Goal: Task Accomplishment & Management: Manage account settings

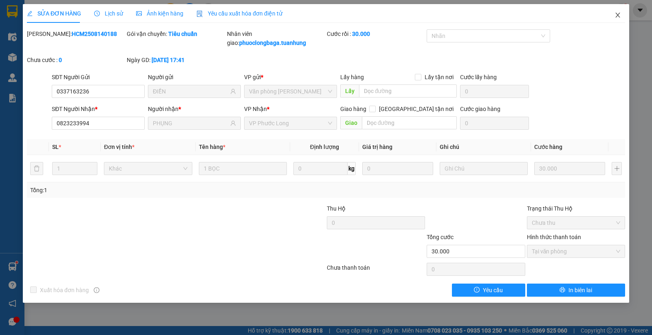
click at [617, 14] on icon "close" at bounding box center [618, 15] width 7 height 7
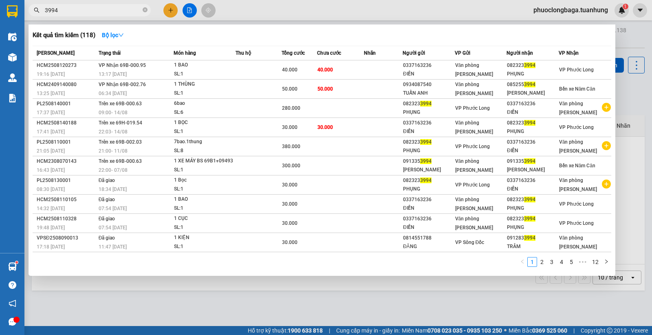
drag, startPoint x: 92, startPoint y: 10, endPoint x: 29, endPoint y: 10, distance: 62.4
click at [29, 10] on span "3994" at bounding box center [90, 10] width 122 height 12
click at [86, 11] on input "3994" at bounding box center [93, 10] width 96 height 9
drag, startPoint x: 86, startPoint y: 11, endPoint x: 42, endPoint y: 13, distance: 44.1
click at [42, 13] on span "3994" at bounding box center [90, 10] width 122 height 12
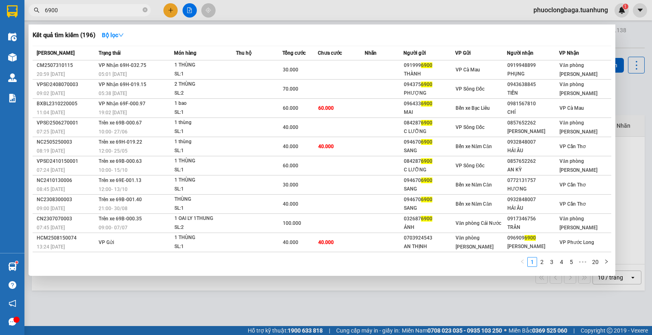
click at [46, 11] on input "6900" at bounding box center [93, 10] width 96 height 9
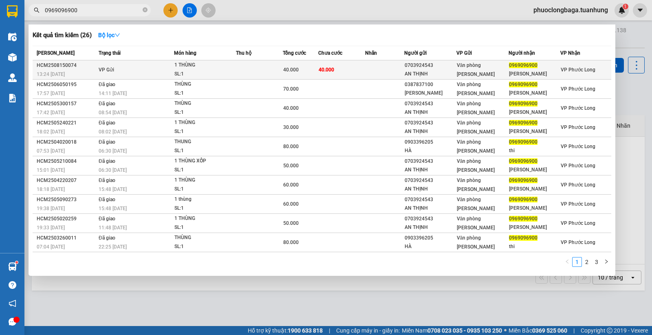
type input "0969096900"
click at [390, 72] on td at bounding box center [384, 69] width 39 height 19
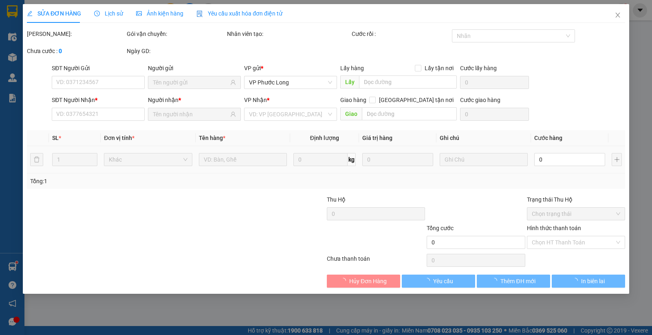
type input "0703924543"
type input "AN THỊNH"
type input "0969096900"
type input "[PERSON_NAME]"
type input "40.000"
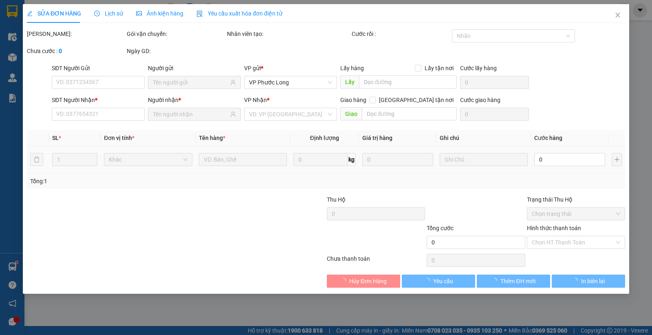
type input "40.000"
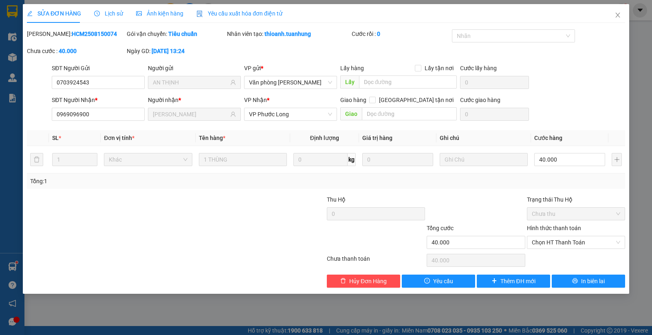
click at [10, 267] on div "SỬA ĐƠN HÀNG Lịch sử Ảnh kiện hàng Yêu cầu xuất hóa đơn điện tử Total Paid Fee …" at bounding box center [326, 167] width 652 height 335
click at [612, 18] on span "Close" at bounding box center [618, 15] width 23 height 23
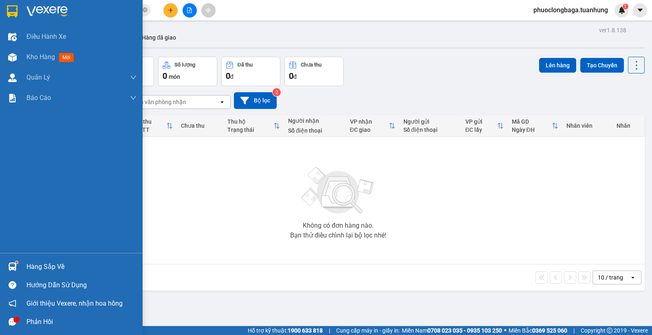
click at [14, 267] on img at bounding box center [12, 266] width 9 height 9
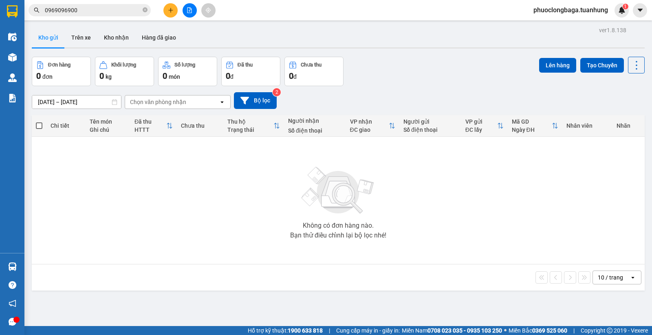
drag, startPoint x: 467, startPoint y: 223, endPoint x: 369, endPoint y: 246, distance: 100.2
click at [467, 223] on section "Kết quả tìm kiếm ( 26 ) Bộ lọc Mã ĐH Trạng thái Món hàng Thu hộ Tổng cước Chưa …" at bounding box center [326, 167] width 652 height 335
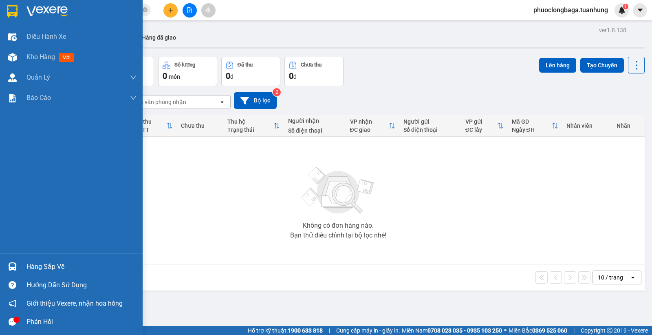
click at [9, 265] on img at bounding box center [12, 266] width 9 height 9
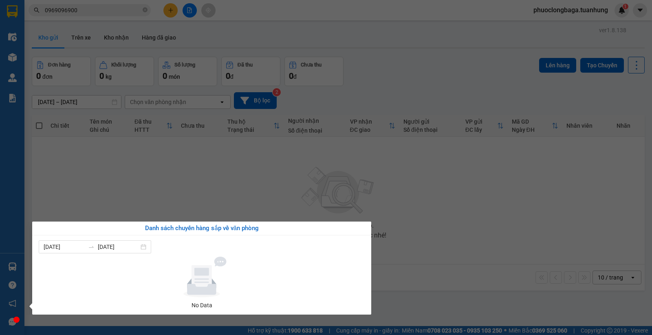
click at [483, 225] on section "Kết quả tìm kiếm ( 26 ) Bộ lọc Mã ĐH Trạng thái Món hàng Thu hộ Tổng cước Chưa …" at bounding box center [326, 167] width 652 height 335
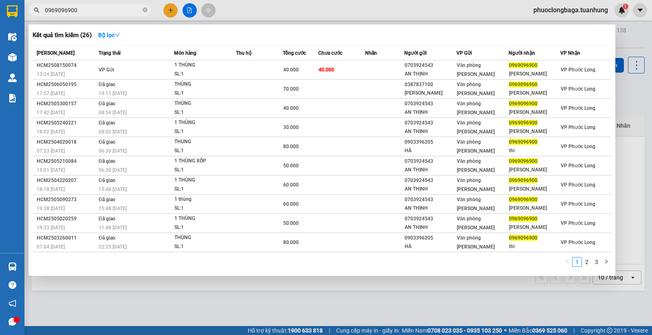
click at [64, 12] on input "0969096900" at bounding box center [93, 10] width 96 height 9
